Goal: Obtain resource: Obtain resource

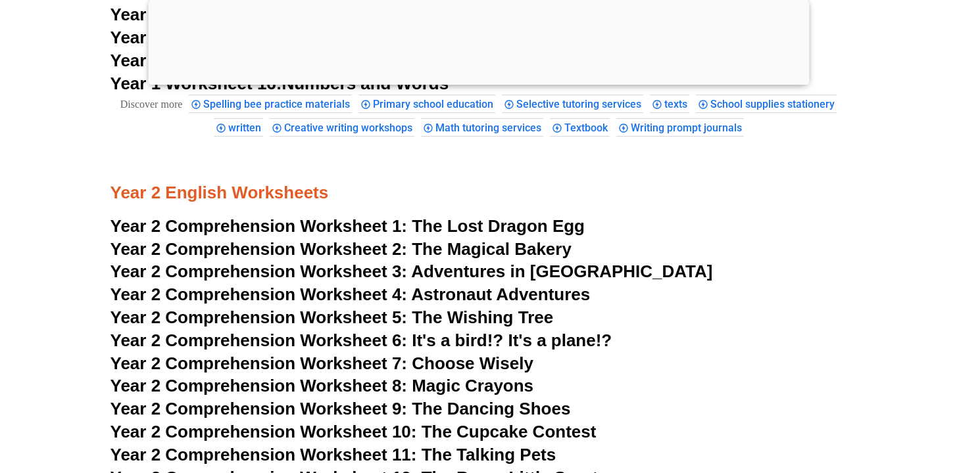
scroll to position [3002, 0]
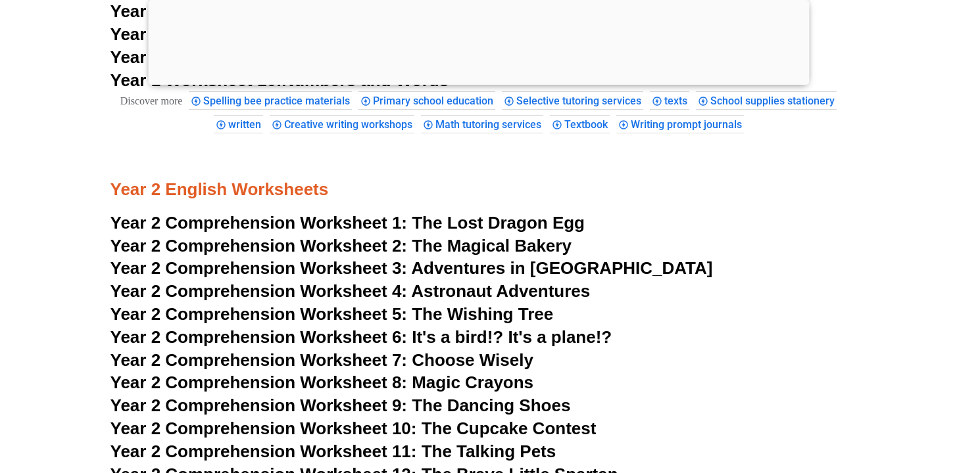
click at [423, 218] on span "The Lost Dragon Egg" at bounding box center [498, 223] width 173 height 20
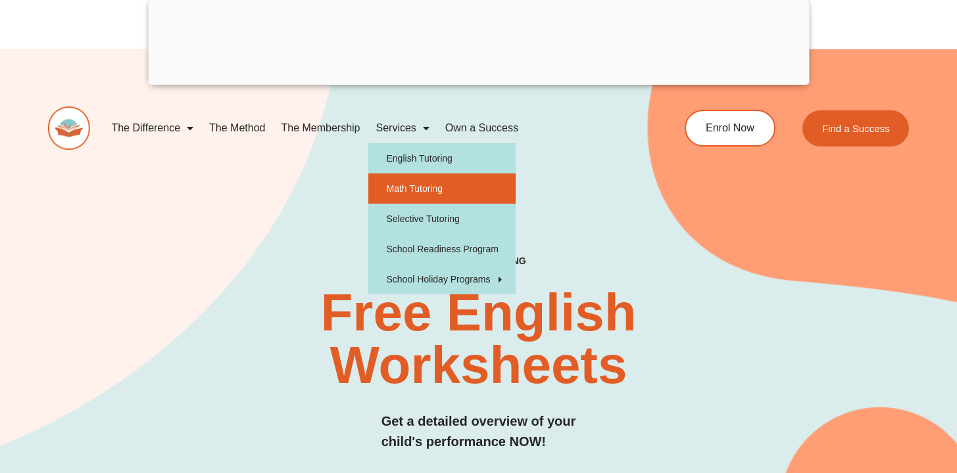
click at [421, 187] on link "Math Tutoring" at bounding box center [442, 189] width 148 height 30
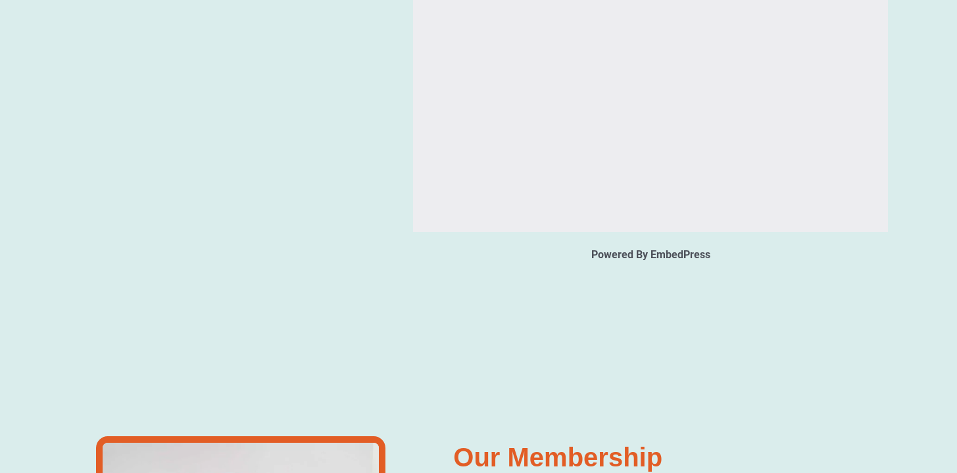
type input "*"
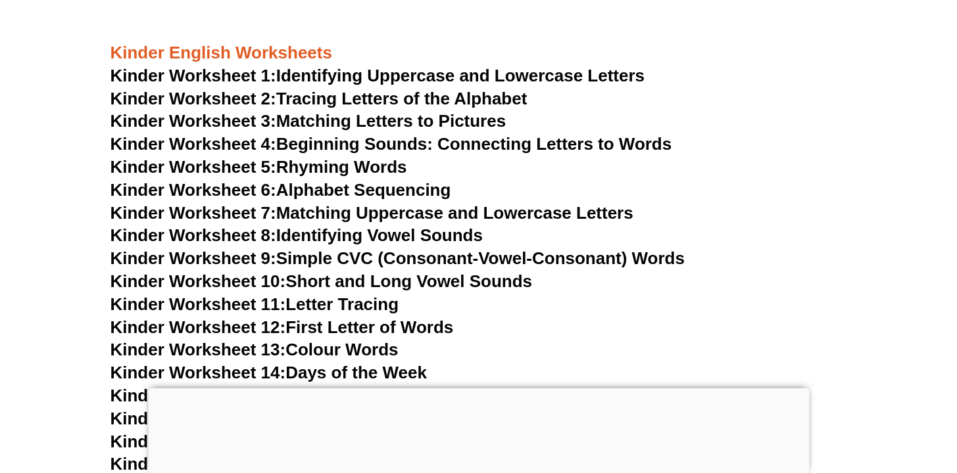
scroll to position [673, 0]
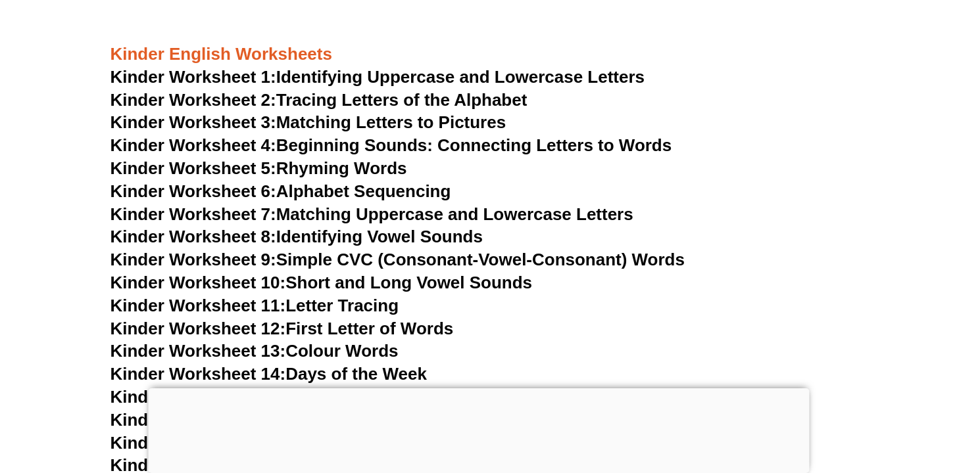
click at [412, 122] on link "Kinder Worksheet 3: Matching Letters to Pictures" at bounding box center [308, 122] width 396 height 20
click at [395, 81] on link "Kinder Worksheet 1: Identifying Uppercase and Lowercase Letters" at bounding box center [377, 77] width 535 height 20
